Goal: Information Seeking & Learning: Learn about a topic

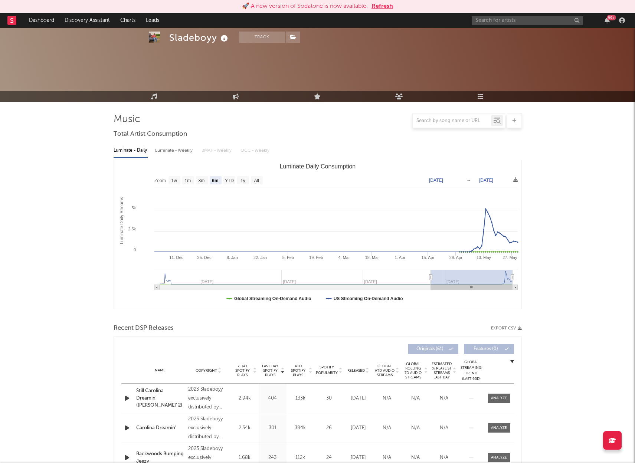
select select "6m"
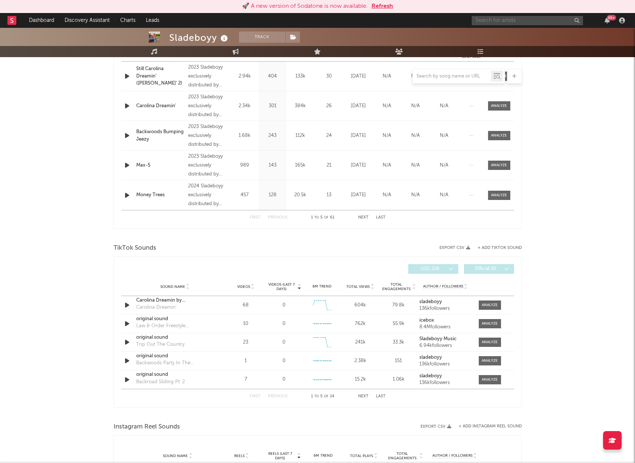
click at [529, 22] on input "text" at bounding box center [527, 20] width 111 height 9
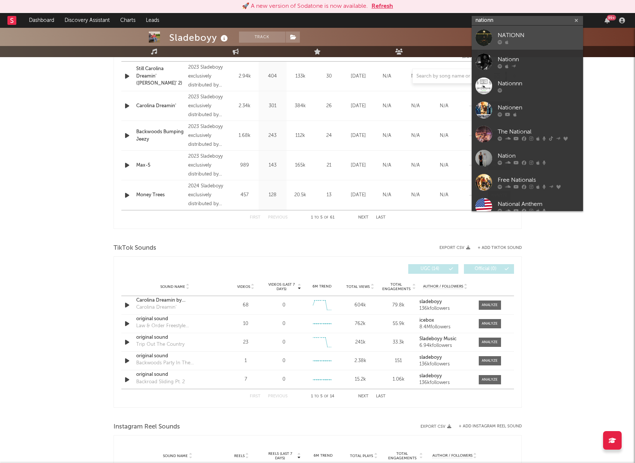
type input "nationn"
click at [530, 29] on link "NATIONN" at bounding box center [527, 38] width 111 height 24
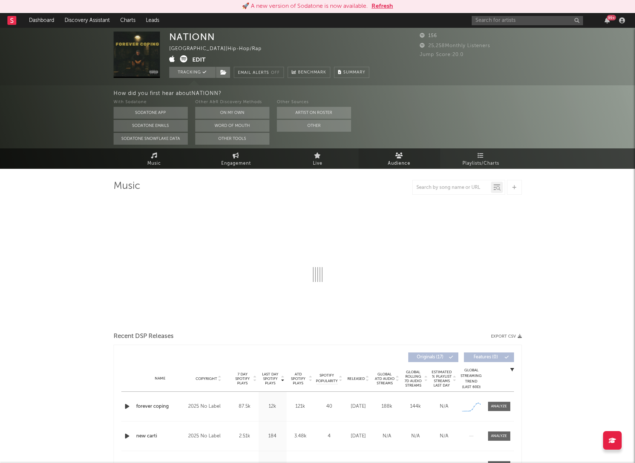
select select "1w"
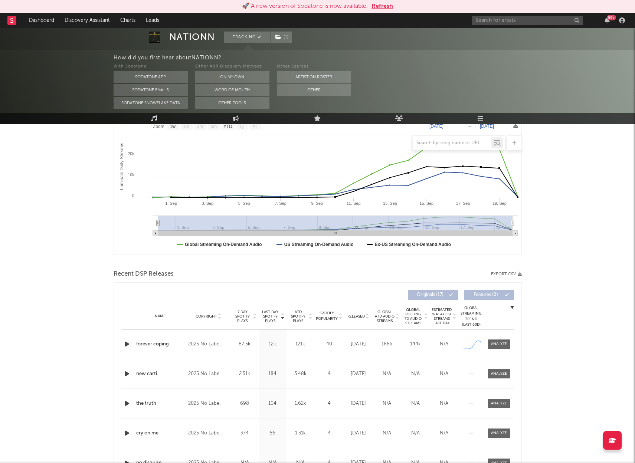
scroll to position [122, 0]
click at [505, 340] on span at bounding box center [499, 343] width 22 height 9
select select "1w"
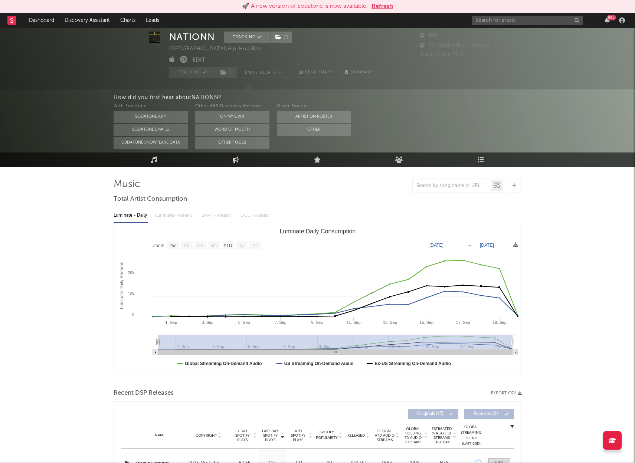
scroll to position [0, 0]
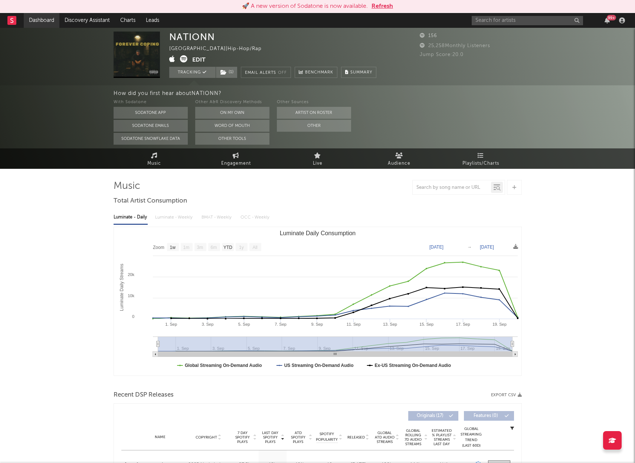
click at [43, 21] on link "Dashboard" at bounding box center [42, 20] width 36 height 15
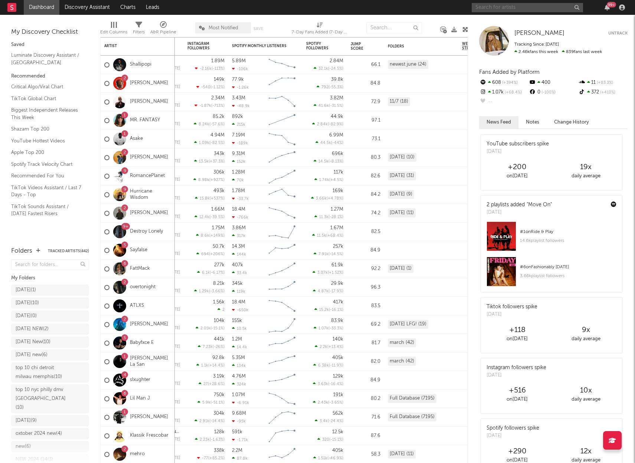
click at [513, 7] on input "text" at bounding box center [527, 7] width 111 height 9
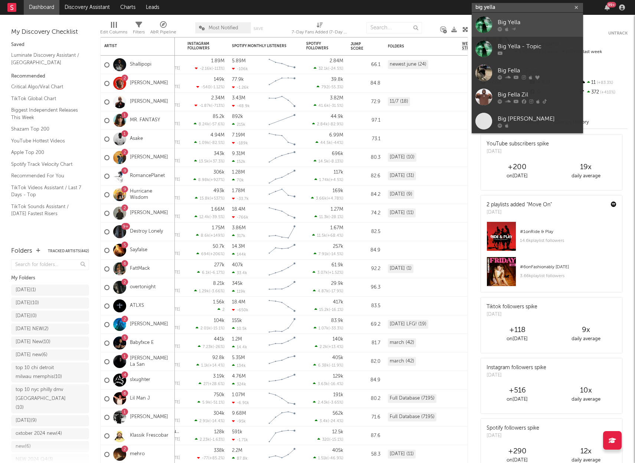
type input "big yella"
click at [531, 23] on div "Big Yella" at bounding box center [539, 22] width 82 height 9
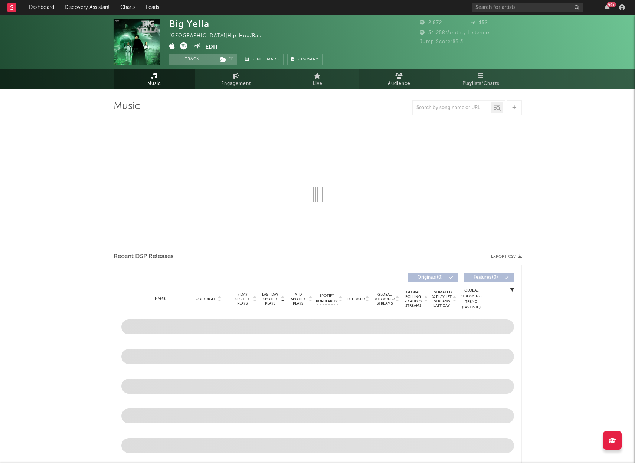
select select "1w"
